Goal: Task Accomplishment & Management: Complete application form

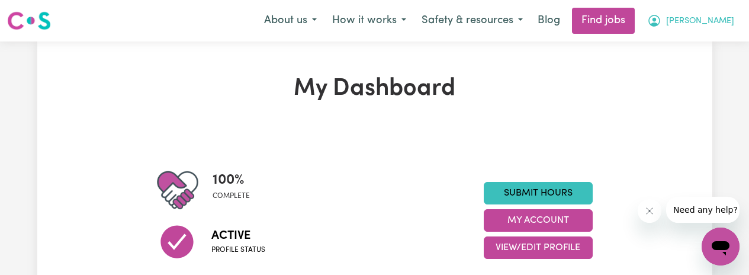
click at [721, 20] on span "[PERSON_NAME]" at bounding box center [700, 21] width 68 height 13
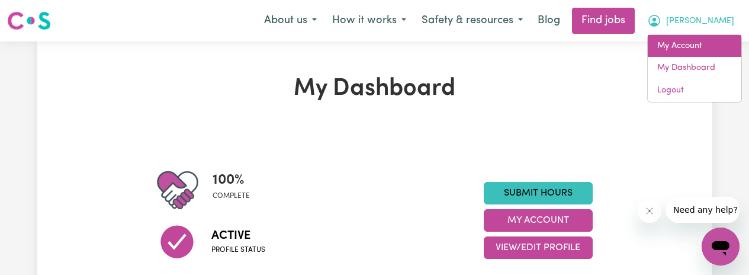
click at [675, 45] on link "My Account" at bounding box center [695, 46] width 94 height 23
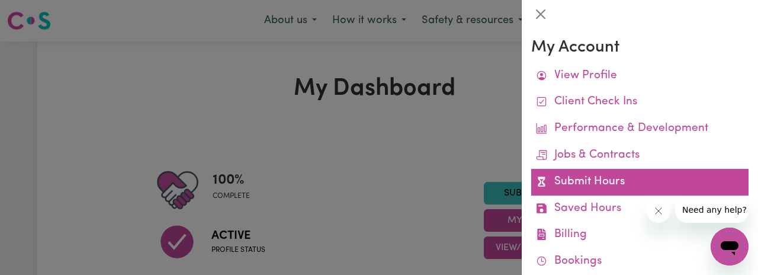
click at [594, 180] on link "Submit Hours" at bounding box center [639, 182] width 217 height 27
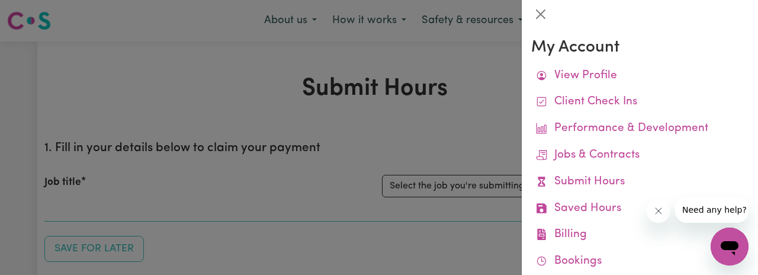
click at [451, 187] on div at bounding box center [379, 137] width 758 height 275
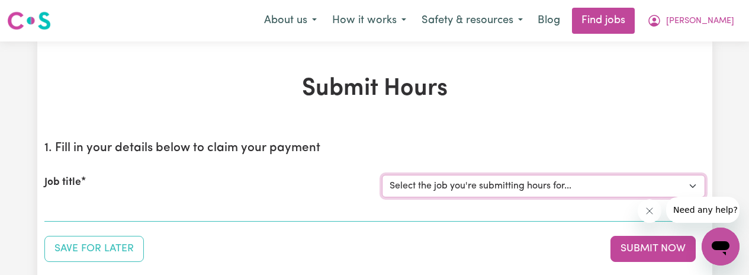
click at [451, 188] on select "Select the job you're submitting hours for... [[PERSON_NAME]] Support Worker in…" at bounding box center [543, 186] width 323 height 23
select select "11643"
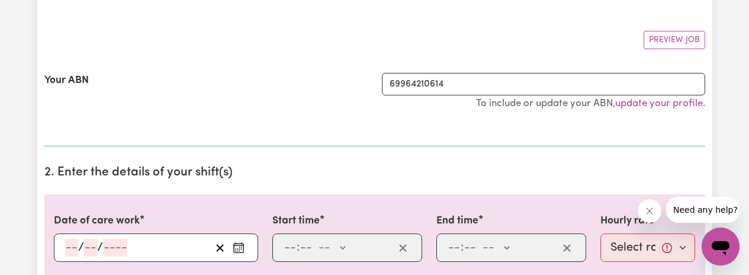
scroll to position [200, 0]
click at [66, 248] on input "number" at bounding box center [71, 247] width 13 height 18
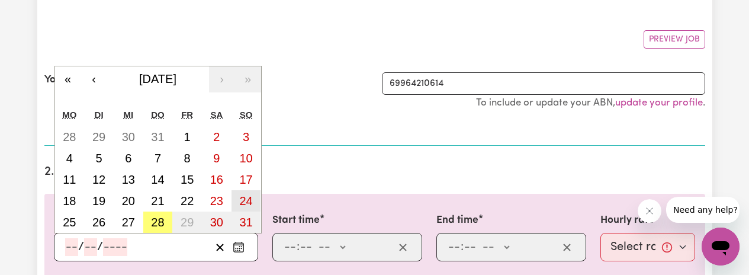
click at [242, 201] on abbr "24" at bounding box center [245, 200] width 13 height 13
type input "[DATE]"
type input "24"
type input "8"
type input "2025"
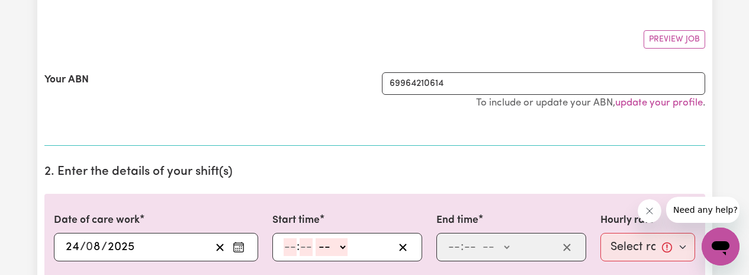
click at [290, 247] on input "number" at bounding box center [290, 247] width 13 height 18
type input "8"
type input "30"
click at [339, 251] on select "-- AM PM" at bounding box center [329, 247] width 32 height 18
select select "am"
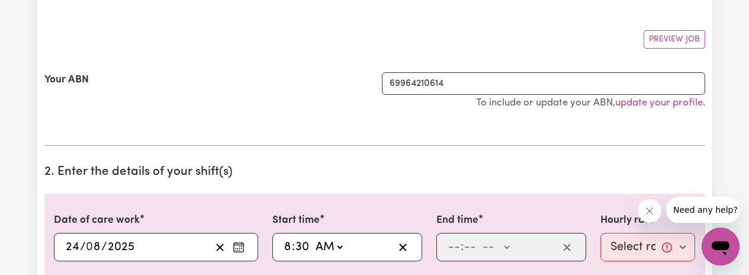
type input "08:30"
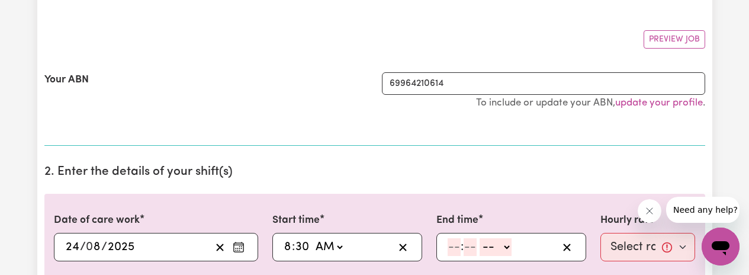
click at [451, 248] on input "number" at bounding box center [454, 247] width 13 height 18
type input "10"
type input "30"
click at [511, 246] on select "-- AM PM" at bounding box center [497, 247] width 32 height 18
select select "am"
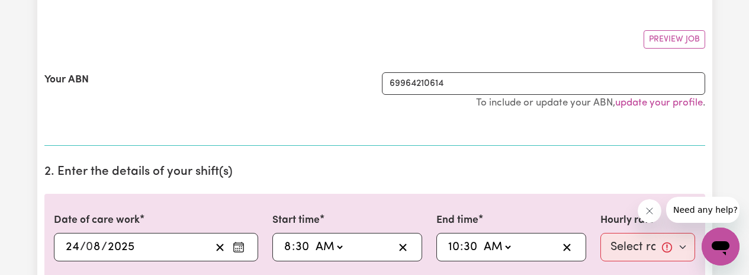
type input "10:30"
click at [636, 246] on select "Select rate... $68.00 (Weekday) $68.00 ([DATE]) $68.00 ([DATE])" at bounding box center [648, 247] width 95 height 28
select select "68-[DATE]"
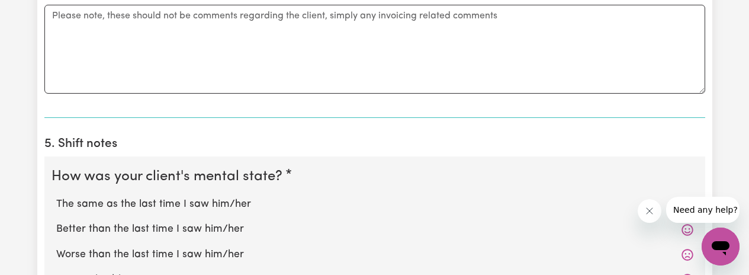
scroll to position [777, 0]
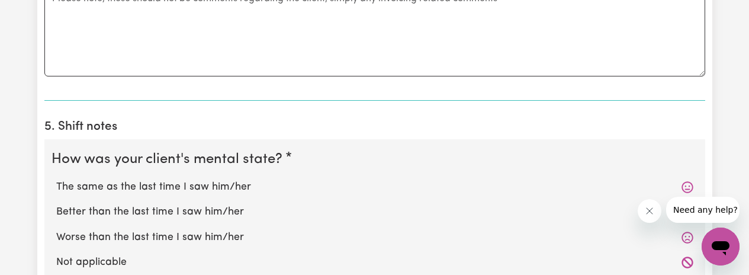
click at [140, 185] on label "The same as the last time I saw him/her" at bounding box center [374, 186] width 637 height 15
click at [56, 179] on input "The same as the last time I saw him/her" at bounding box center [56, 179] width 1 height 1
radio input "true"
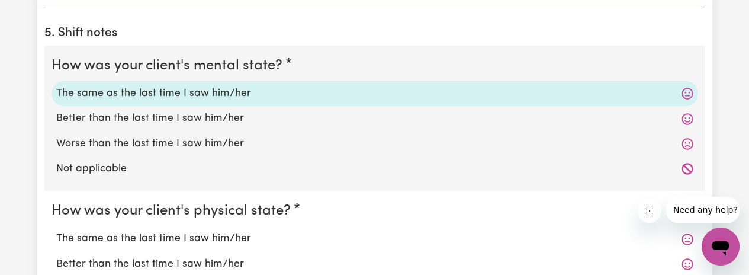
scroll to position [908, 0]
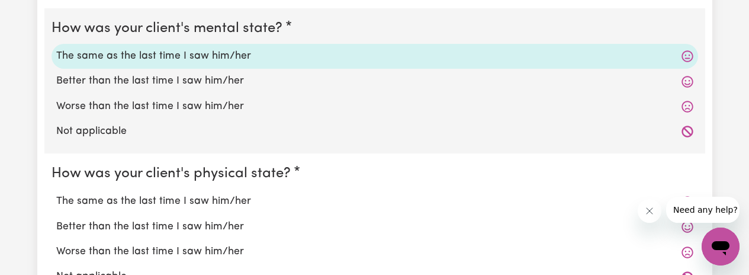
click at [125, 204] on label "The same as the last time I saw him/her" at bounding box center [374, 201] width 637 height 15
click at [56, 194] on input "The same as the last time I saw him/her" at bounding box center [56, 193] width 1 height 1
radio input "true"
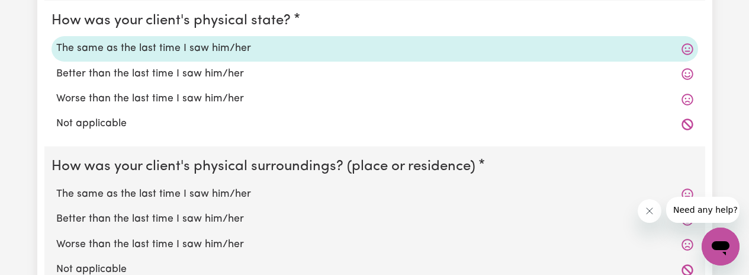
scroll to position [1072, 0]
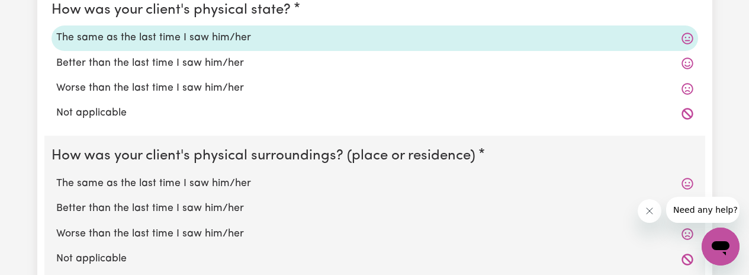
click at [157, 184] on label "The same as the last time I saw him/her" at bounding box center [374, 183] width 637 height 15
click at [56, 176] on input "The same as the last time I saw him/her" at bounding box center [56, 175] width 1 height 1
radio input "true"
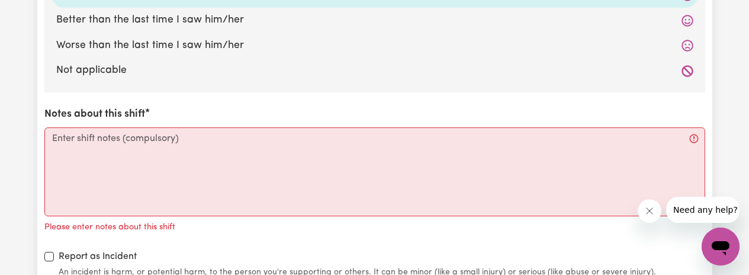
scroll to position [1262, 0]
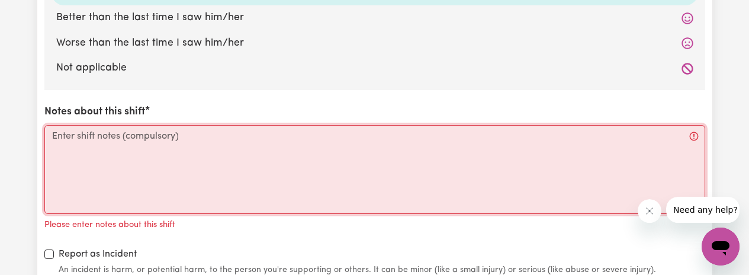
click at [79, 143] on textarea "Notes about this shift" at bounding box center [374, 169] width 661 height 89
paste textarea "[PERSON_NAME] was sitting on the edge of her bed and trying to dress herself. I…"
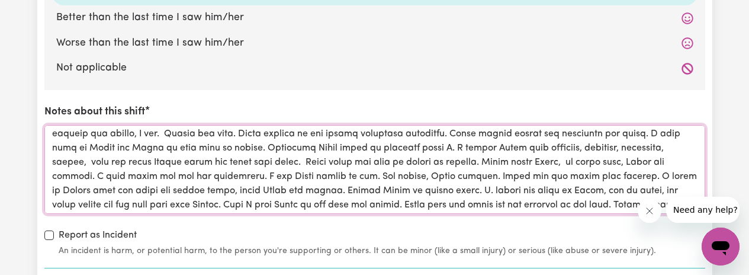
scroll to position [33, 0]
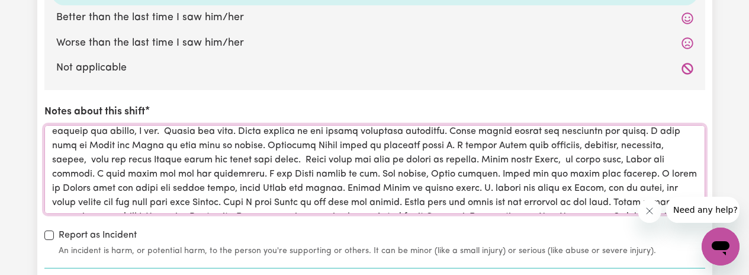
click at [575, 172] on textarea "Notes about this shift" at bounding box center [374, 169] width 661 height 89
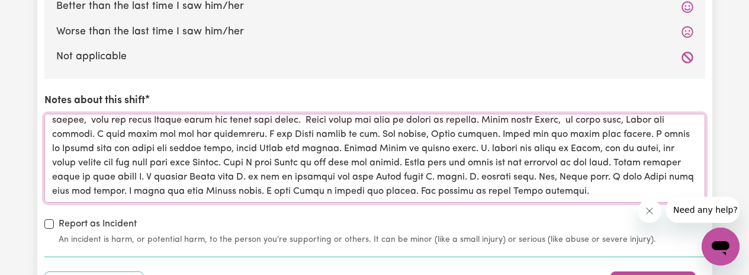
scroll to position [1274, 0]
click at [400, 191] on textarea "Notes about this shift" at bounding box center [374, 157] width 661 height 89
drag, startPoint x: 323, startPoint y: 191, endPoint x: 331, endPoint y: 190, distance: 7.9
click at [331, 190] on textarea "Notes about this shift" at bounding box center [374, 157] width 661 height 89
click at [404, 191] on textarea "Notes about this shift" at bounding box center [374, 157] width 661 height 89
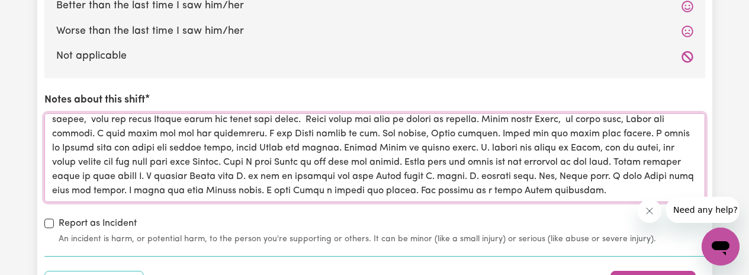
click at [417, 190] on textarea "Notes about this shift" at bounding box center [374, 157] width 661 height 89
click at [288, 191] on textarea "Notes about this shift" at bounding box center [374, 157] width 661 height 89
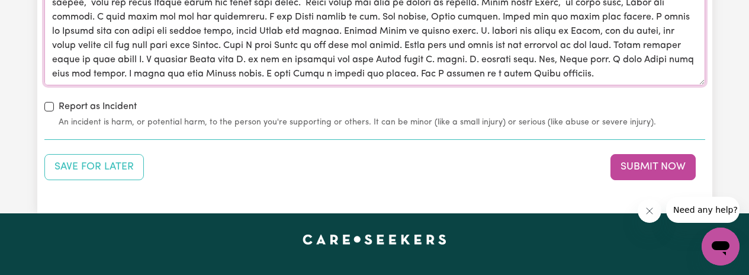
scroll to position [1392, 0]
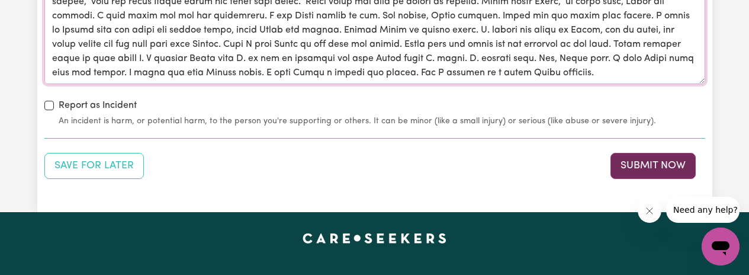
type textarea "[PERSON_NAME] was sitting on the edge of her bed and trying to dress herself. I…"
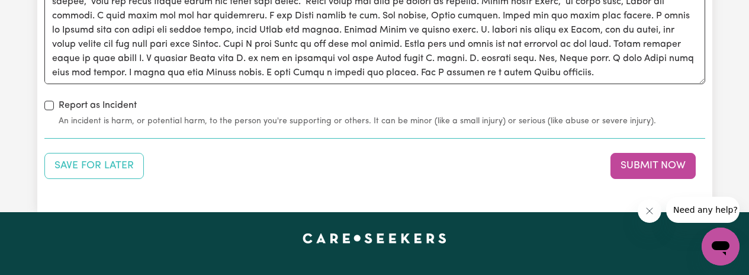
click at [646, 165] on button "Submit Now" at bounding box center [653, 166] width 85 height 26
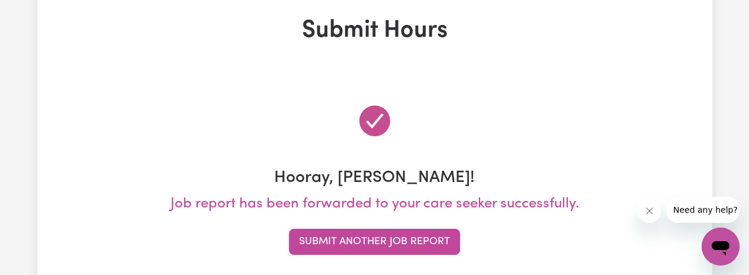
scroll to position [65, 0]
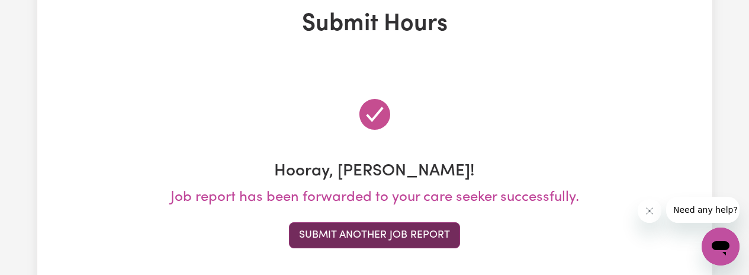
click at [393, 234] on button "Submit Another Job Report" at bounding box center [374, 235] width 171 height 26
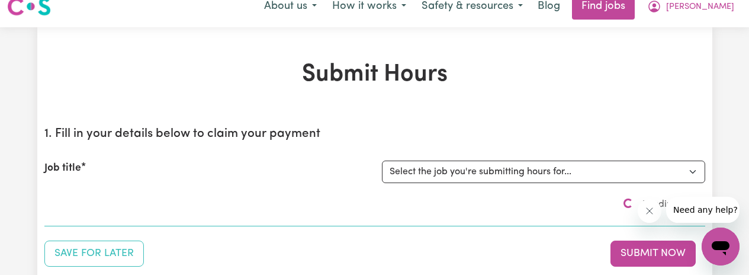
scroll to position [0, 0]
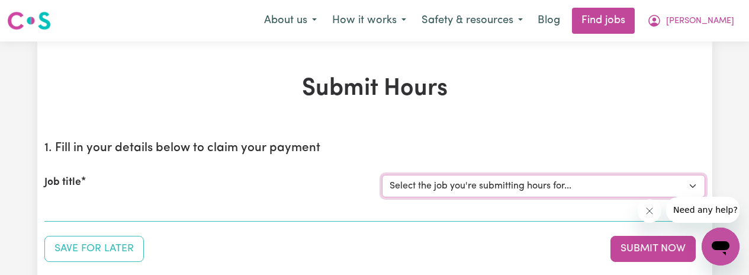
click at [413, 182] on select "Select the job you're submitting hours for... [[PERSON_NAME]] Support Worker in…" at bounding box center [543, 186] width 323 height 23
select select "11643"
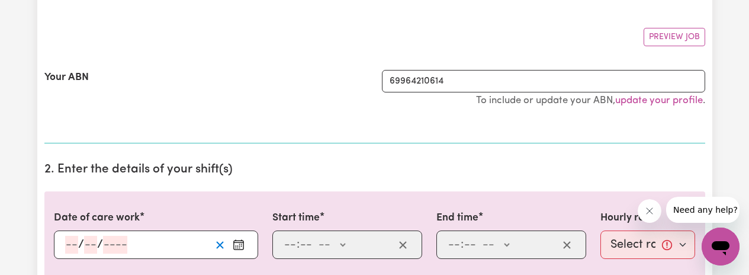
scroll to position [223, 0]
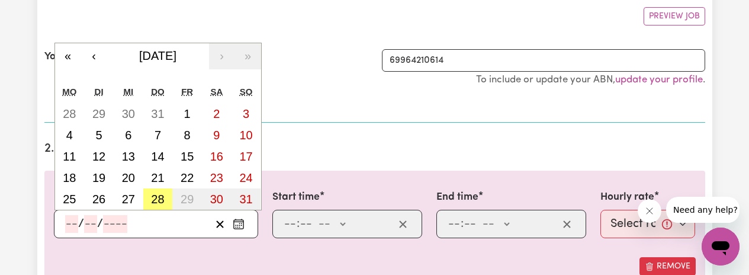
click at [69, 223] on input "number" at bounding box center [71, 224] width 13 height 18
click at [72, 200] on abbr "25" at bounding box center [69, 199] width 13 height 13
type input "[DATE]"
type input "25"
type input "8"
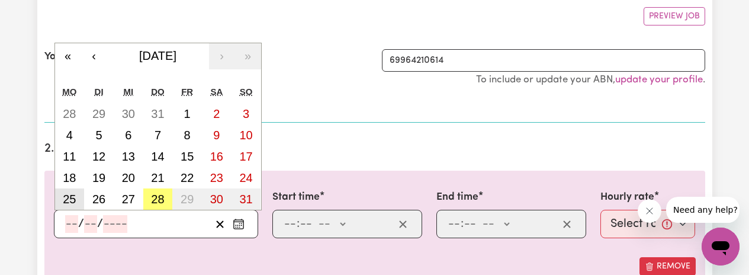
type input "2025"
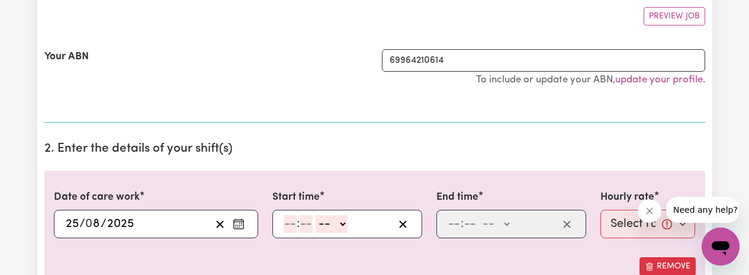
click at [287, 226] on input "number" at bounding box center [290, 224] width 13 height 18
type input "8"
type input "30"
click at [341, 226] on select "-- AM PM" at bounding box center [329, 224] width 32 height 18
select select "am"
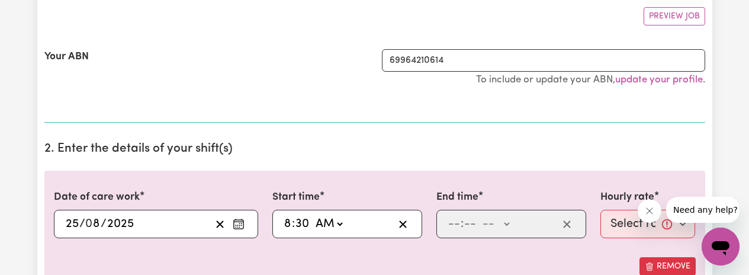
type input "08:30"
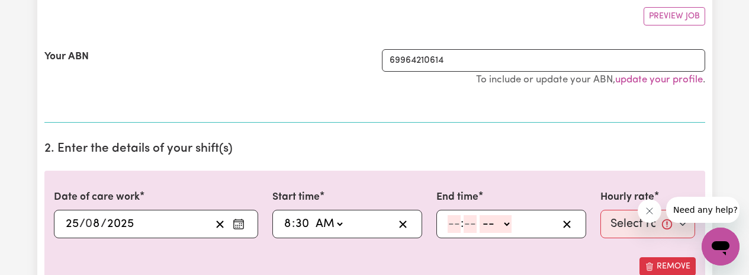
click at [449, 227] on input "number" at bounding box center [454, 224] width 13 height 18
type input "10"
type input "30"
click at [509, 223] on select "-- AM PM" at bounding box center [497, 224] width 32 height 18
select select "am"
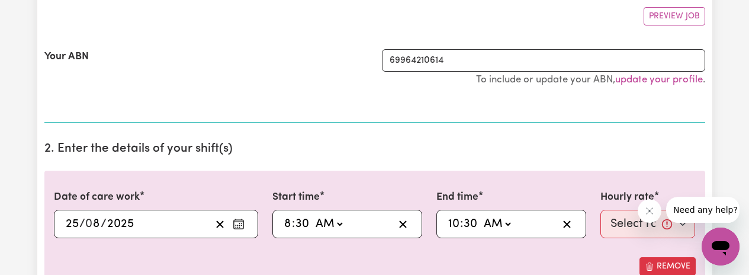
type input "10:30"
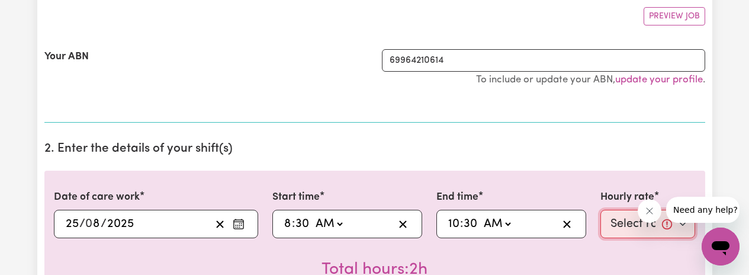
click at [609, 225] on select "Select rate... $68.00 (Weekday) $68.00 ([DATE]) $68.00 ([DATE])" at bounding box center [648, 224] width 95 height 28
select select "68-Weekday"
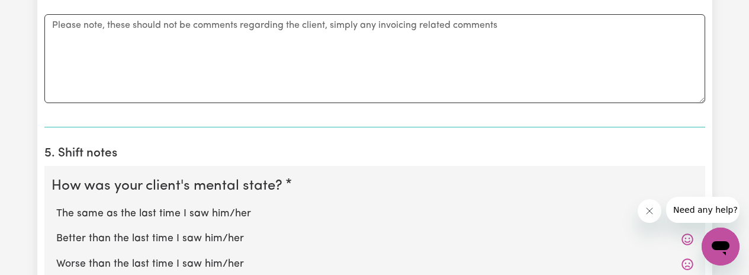
scroll to position [752, 0]
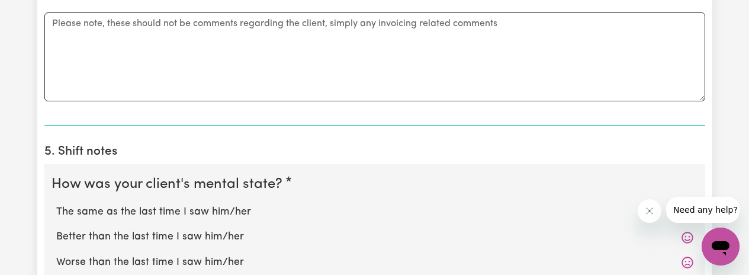
click at [159, 211] on label "The same as the last time I saw him/her" at bounding box center [374, 211] width 637 height 15
click at [56, 204] on input "The same as the last time I saw him/her" at bounding box center [56, 204] width 1 height 1
radio input "true"
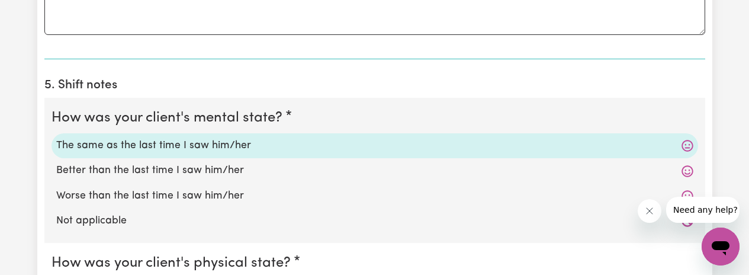
scroll to position [910, 0]
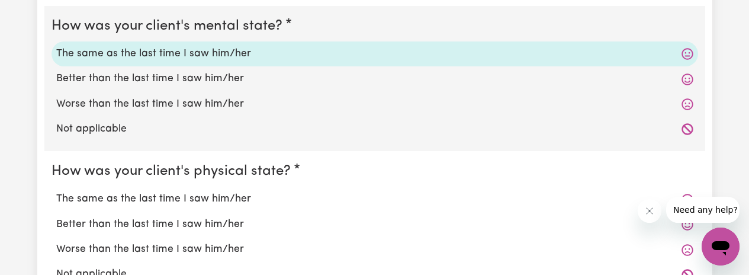
click at [204, 200] on label "The same as the last time I saw him/her" at bounding box center [374, 198] width 637 height 15
click at [56, 191] on input "The same as the last time I saw him/her" at bounding box center [56, 191] width 1 height 1
radio input "true"
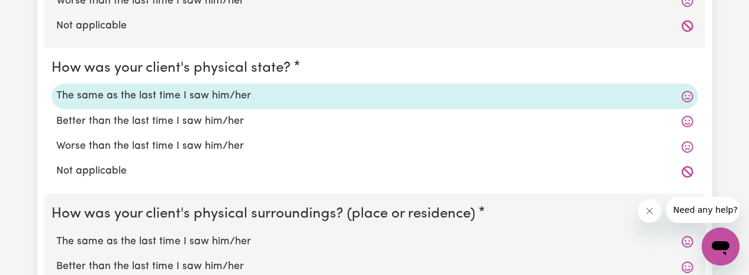
scroll to position [1046, 0]
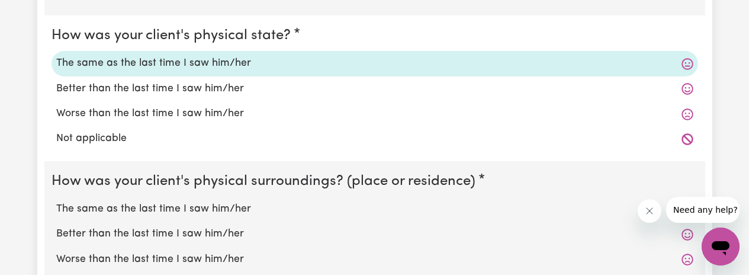
click at [182, 207] on label "The same as the last time I saw him/her" at bounding box center [374, 208] width 637 height 15
click at [56, 201] on input "The same as the last time I saw him/her" at bounding box center [56, 201] width 1 height 1
radio input "true"
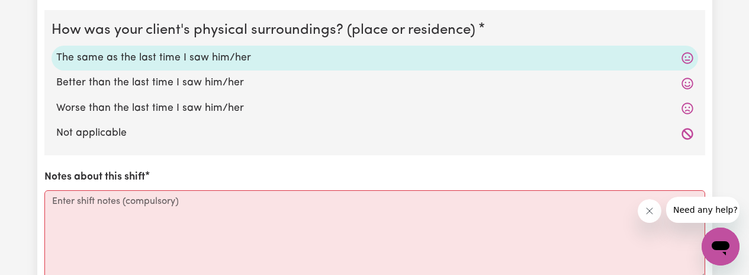
scroll to position [1208, 0]
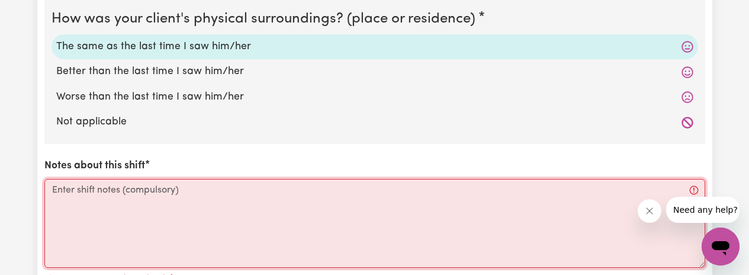
click at [85, 193] on textarea "Notes about this shift" at bounding box center [374, 223] width 661 height 89
paste textarea "[PERSON_NAME] was up and sitting outside in her nighty. [PERSON_NAME] said, it …"
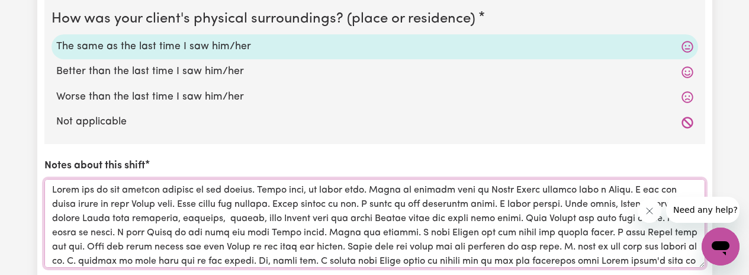
scroll to position [1206, 0]
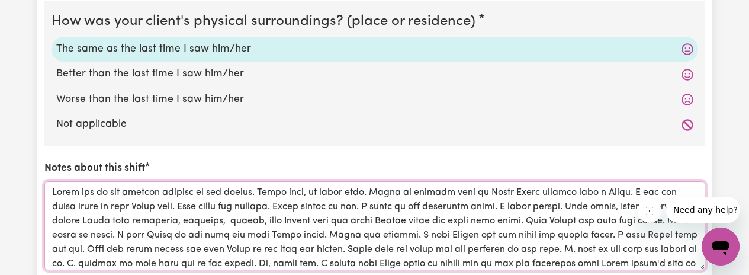
drag, startPoint x: 499, startPoint y: 192, endPoint x: 477, endPoint y: 193, distance: 21.9
click at [477, 193] on textarea "Notes about this shift" at bounding box center [374, 225] width 661 height 89
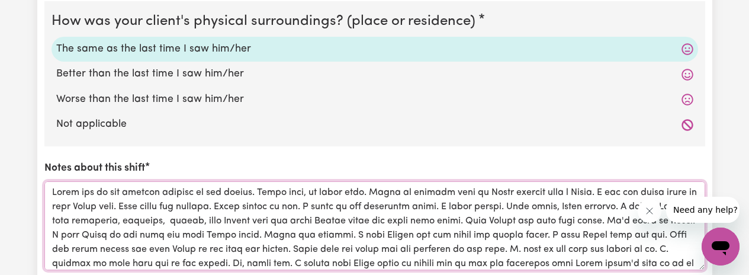
drag, startPoint x: 656, startPoint y: 191, endPoint x: 624, endPoint y: 190, distance: 32.0
click at [635, 191] on textarea "Notes about this shift" at bounding box center [374, 225] width 661 height 89
click at [224, 206] on textarea "Notes about this shift" at bounding box center [374, 225] width 661 height 89
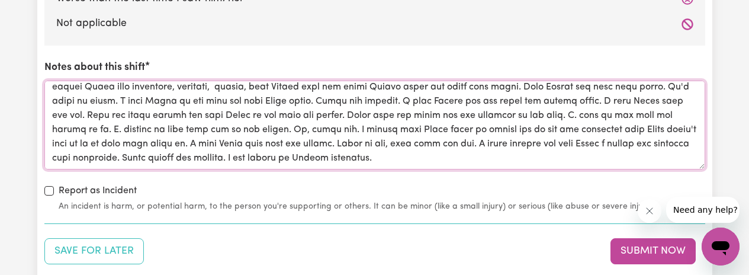
scroll to position [1307, 0]
type textarea "[PERSON_NAME] was up and sitting outside in her nighty. [PERSON_NAME] said, it …"
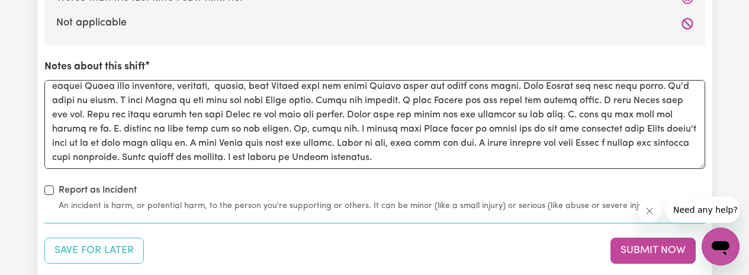
click at [638, 248] on button "Submit Now" at bounding box center [653, 251] width 85 height 26
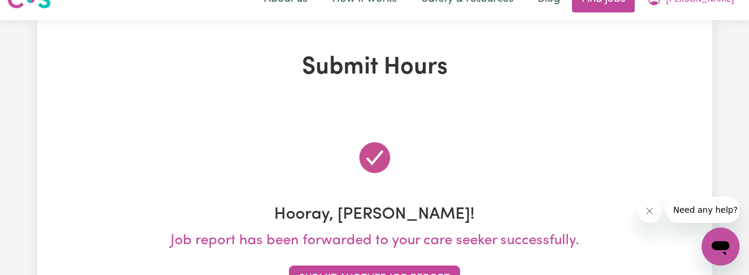
scroll to position [0, 0]
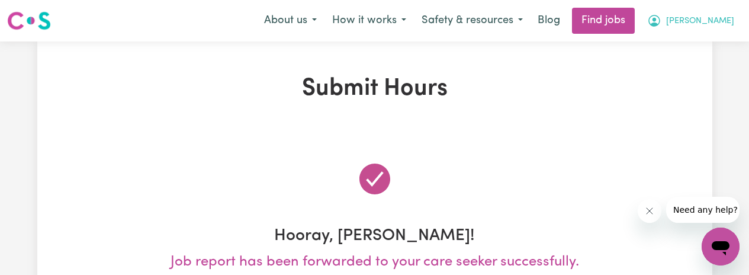
click at [726, 22] on span "[PERSON_NAME]" at bounding box center [700, 21] width 68 height 13
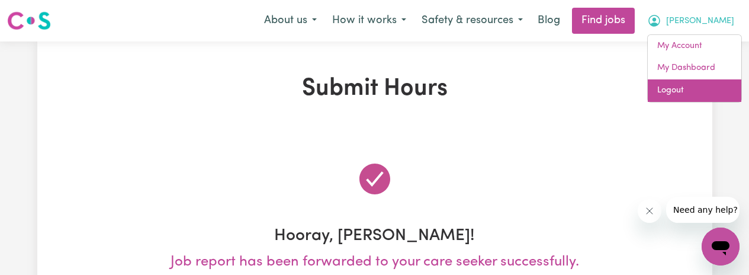
click at [669, 89] on link "Logout" at bounding box center [695, 90] width 94 height 23
